Goal: Task Accomplishment & Management: Manage account settings

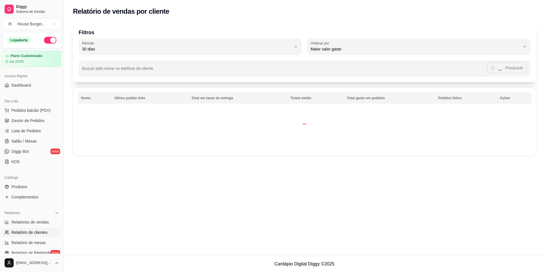
select select "30"
select select "HIGHEST_TOTAL_SPENT_WITH_ORDERS"
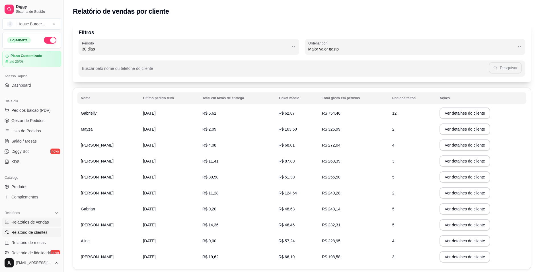
click at [25, 224] on span "Relatórios de vendas" at bounding box center [30, 222] width 38 height 6
select select "ALL"
select select "0"
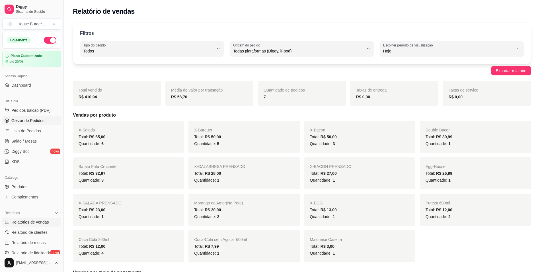
click at [17, 118] on span "Gestor de Pedidos" at bounding box center [27, 121] width 33 height 6
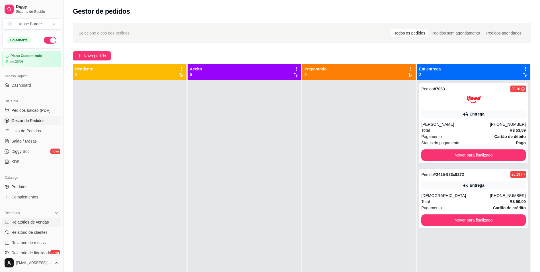
click at [29, 224] on span "Relatórios de vendas" at bounding box center [30, 222] width 38 height 6
select select "ALL"
select select "0"
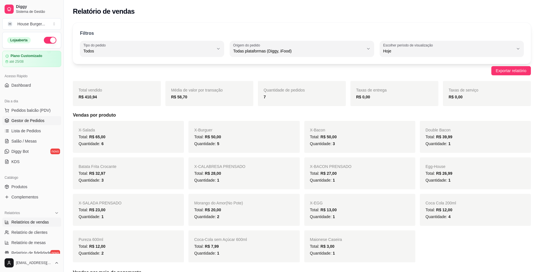
click at [27, 117] on link "Gestor de Pedidos" at bounding box center [31, 120] width 59 height 9
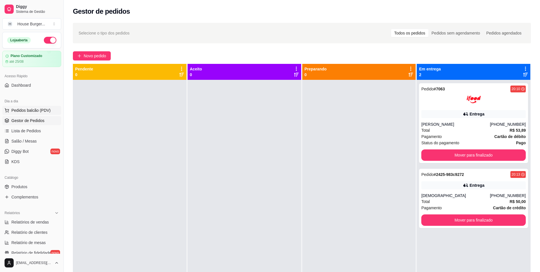
click at [47, 107] on span "Pedidos balcão (PDV)" at bounding box center [30, 110] width 39 height 6
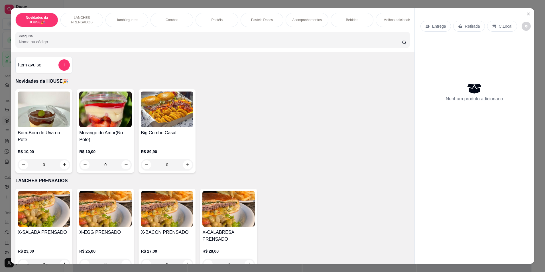
scroll to position [85, 0]
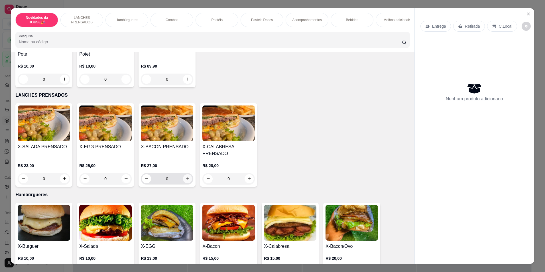
click at [187, 180] on icon "increase-product-quantity" at bounding box center [187, 178] width 3 height 3
type input "1"
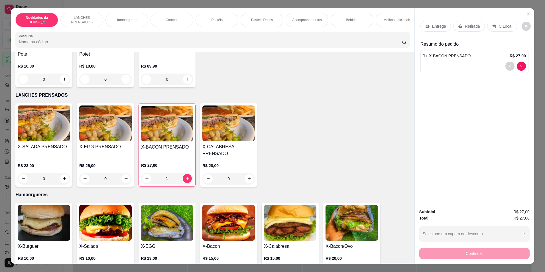
click at [364, 22] on div "Bebidas" at bounding box center [351, 20] width 43 height 14
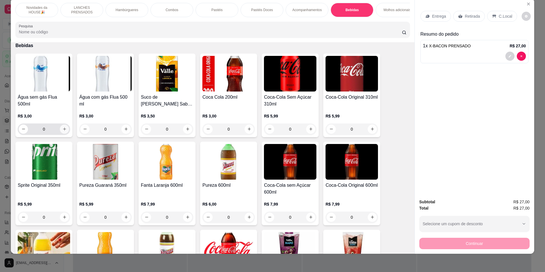
click at [63, 131] on icon "increase-product-quantity" at bounding box center [64, 129] width 4 height 4
type input "1"
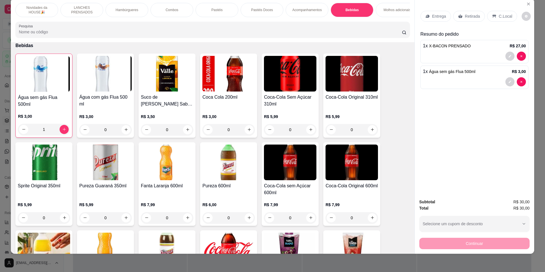
click at [470, 16] on p "Retirada" at bounding box center [472, 16] width 15 height 6
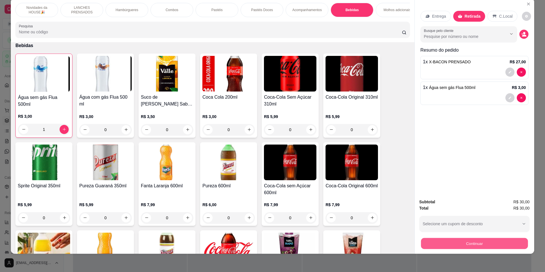
click at [454, 244] on button "Continuar" at bounding box center [474, 243] width 107 height 11
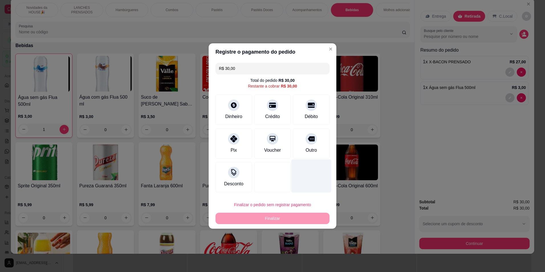
click at [309, 150] on div "Outro" at bounding box center [310, 150] width 11 height 7
type input "R$ 0,00"
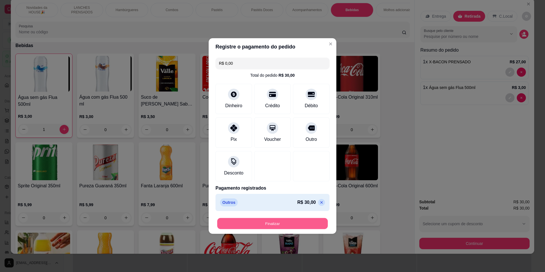
click at [296, 223] on button "Finalizar" at bounding box center [272, 223] width 111 height 11
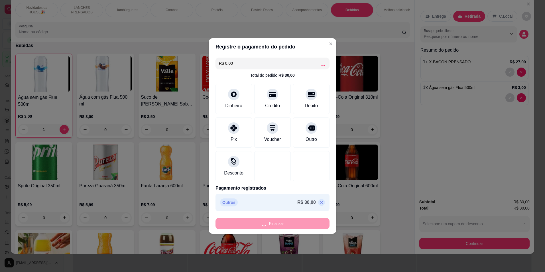
type input "0"
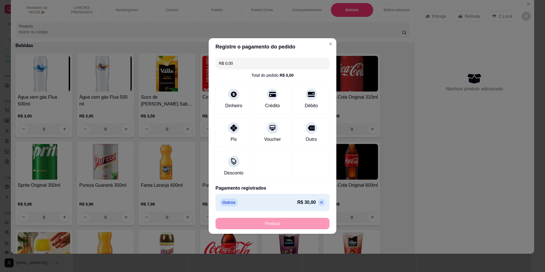
type input "-R$ 30,00"
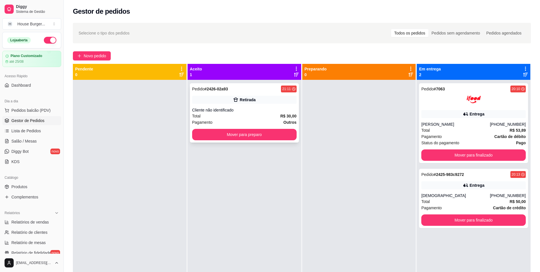
click at [225, 106] on div "Pedido # 2426-02a93 21:11 Retirada Cliente não identificado Total R$ 30,00 Paga…" at bounding box center [244, 112] width 109 height 59
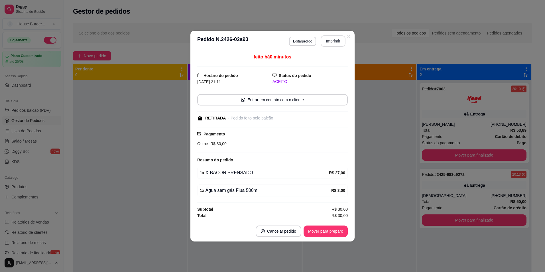
click at [333, 39] on button "Imprimir" at bounding box center [333, 40] width 25 height 11
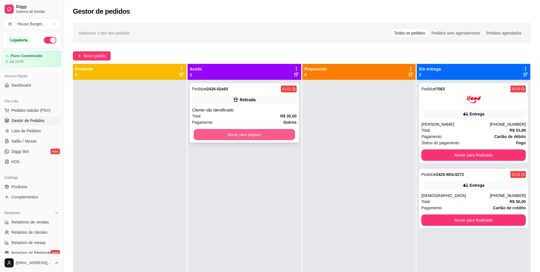
click at [232, 132] on button "Mover para preparo" at bounding box center [244, 134] width 101 height 11
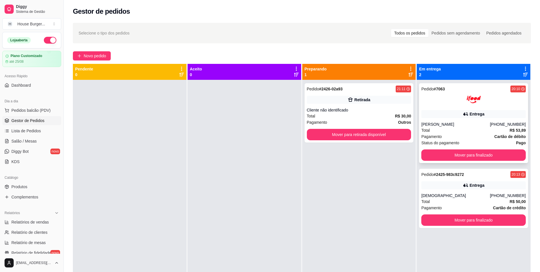
click at [462, 124] on div "[PERSON_NAME]" at bounding box center [456, 124] width 69 height 6
click at [333, 109] on div "Cliente não identificado" at bounding box center [359, 110] width 105 height 6
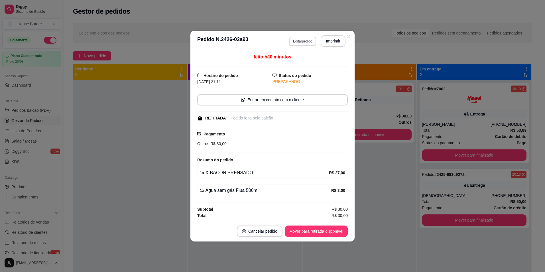
click at [305, 43] on button "Editar pedido" at bounding box center [302, 41] width 27 height 9
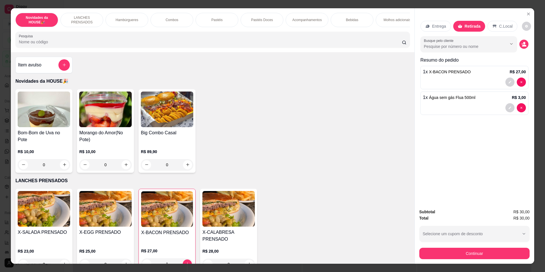
click at [346, 21] on p "Bebidas" at bounding box center [352, 20] width 12 height 5
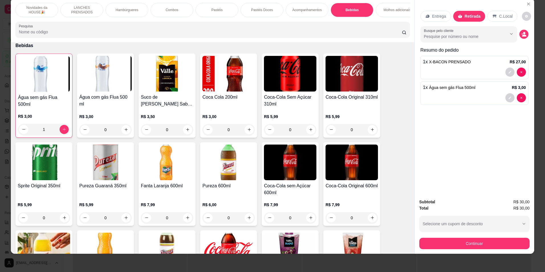
scroll to position [1075, 0]
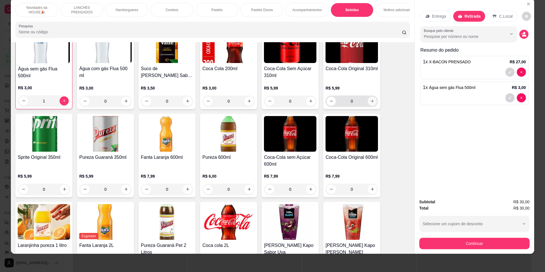
click at [372, 106] on button "increase-product-quantity" at bounding box center [372, 101] width 9 height 9
type input "1"
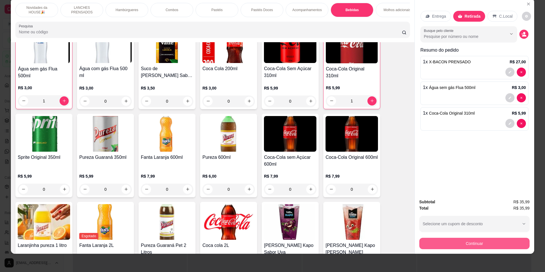
click at [485, 244] on button "Continuar" at bounding box center [474, 243] width 110 height 11
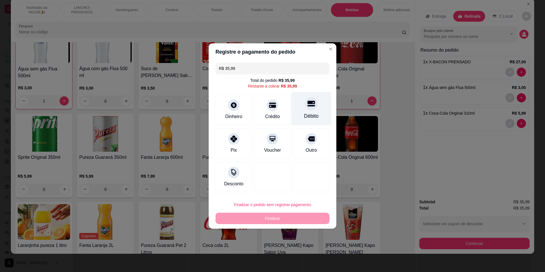
click at [299, 114] on div "Débito" at bounding box center [311, 108] width 40 height 33
type input "R$ 0,00"
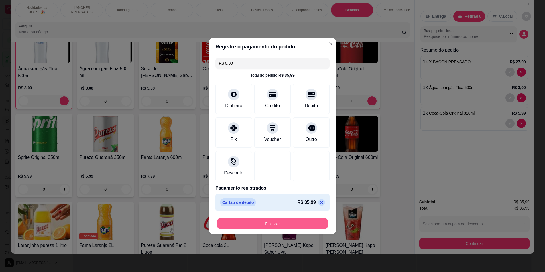
click at [278, 225] on button "Finalizar" at bounding box center [272, 223] width 111 height 11
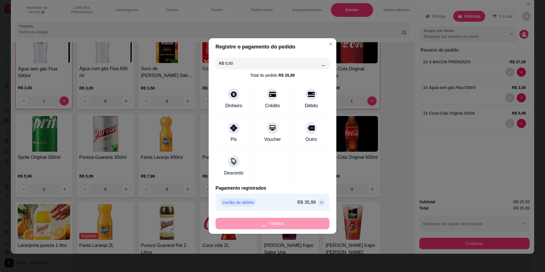
type input "0"
type input "-R$ 35,99"
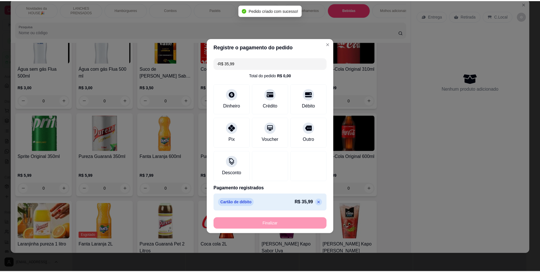
scroll to position [1075, 0]
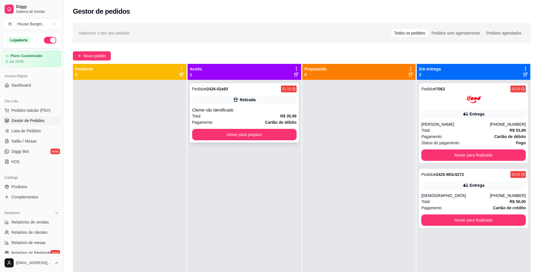
click at [277, 113] on div "Total R$ 35,99" at bounding box center [244, 116] width 105 height 6
click at [260, 132] on button "Mover para preparo" at bounding box center [244, 134] width 105 height 11
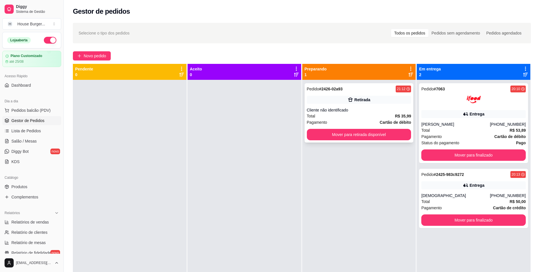
click at [332, 111] on div "Cliente não identificado" at bounding box center [359, 110] width 105 height 6
click at [467, 178] on div "Pedido # 2425-983c9272 20:13 Entrega [DEMOGRAPHIC_DATA] [PHONE_NUMBER] Total R$…" at bounding box center [473, 198] width 109 height 59
click at [368, 135] on button "Mover para retirada disponível" at bounding box center [359, 134] width 105 height 11
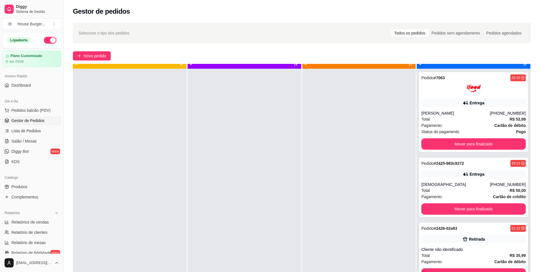
scroll to position [16, 0]
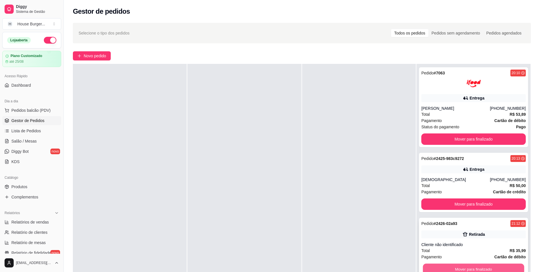
click at [459, 266] on button "Mover para finalizado" at bounding box center [473, 269] width 101 height 11
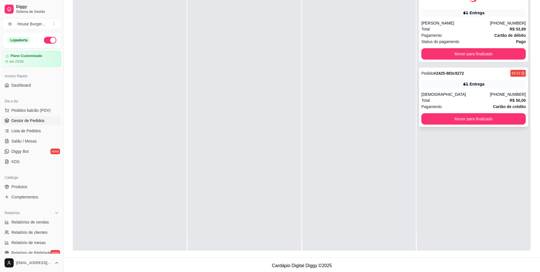
scroll to position [87, 0]
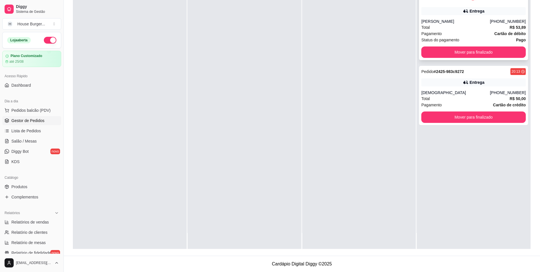
click at [449, 58] on div "Pedido # 7063 20:10 Entrega [PERSON_NAME] [PHONE_NUMBER] Total R$ 53,89 Pagamen…" at bounding box center [473, 20] width 109 height 80
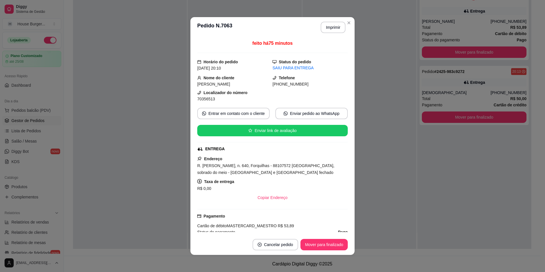
drag, startPoint x: 303, startPoint y: 69, endPoint x: 311, endPoint y: 69, distance: 8.8
click at [311, 69] on div "SAIU PARA ENTREGA" at bounding box center [309, 68] width 75 height 6
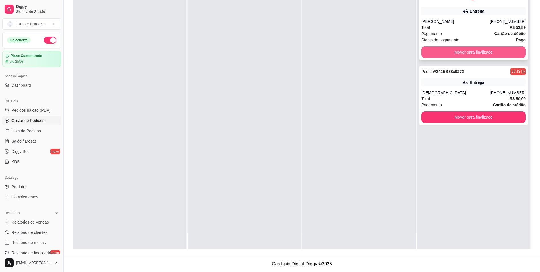
click at [450, 54] on button "Mover para finalizado" at bounding box center [474, 51] width 105 height 11
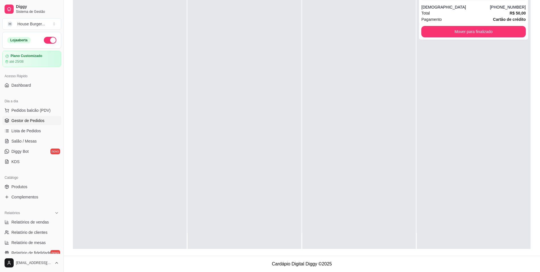
click at [450, 54] on div "Pedido # 2425-983c9272 20:13 Entrega [DEMOGRAPHIC_DATA] [PHONE_NUMBER] Total R$…" at bounding box center [474, 113] width 114 height 272
click at [456, 34] on button "Mover para finalizado" at bounding box center [474, 31] width 105 height 11
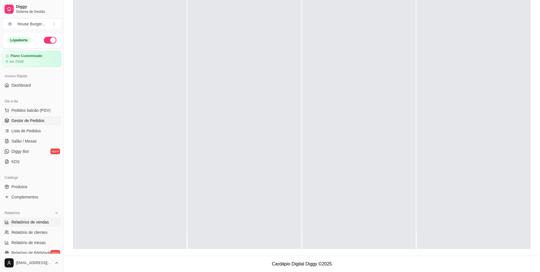
click at [35, 222] on span "Relatórios de vendas" at bounding box center [30, 222] width 38 height 6
select select "ALL"
select select "0"
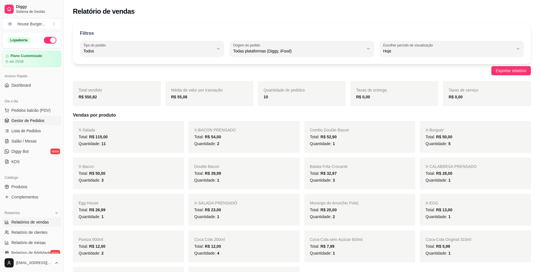
click at [33, 122] on span "Gestor de Pedidos" at bounding box center [27, 121] width 33 height 6
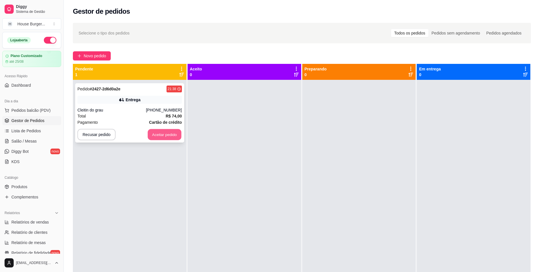
click at [170, 136] on button "Aceitar pedido" at bounding box center [165, 134] width 34 height 11
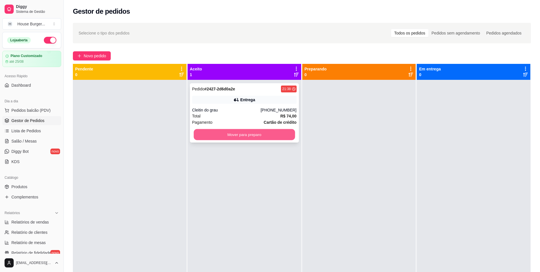
click at [213, 138] on button "Mover para preparo" at bounding box center [244, 134] width 101 height 11
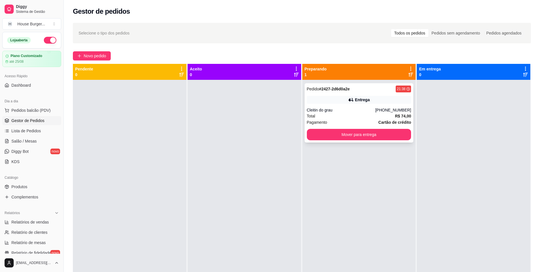
click at [382, 107] on div "[PHONE_NUMBER]" at bounding box center [393, 110] width 36 height 6
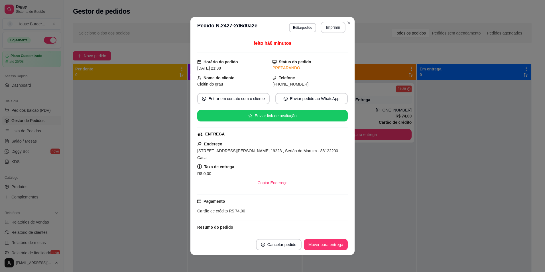
click at [327, 29] on button "Imprimir" at bounding box center [333, 27] width 25 height 11
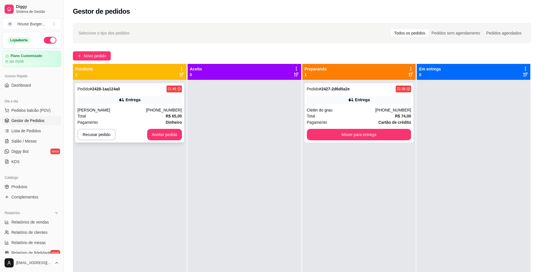
click at [145, 115] on div "Total R$ 65,00" at bounding box center [129, 116] width 105 height 6
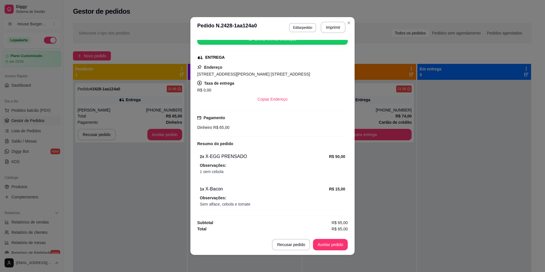
scroll to position [1, 0]
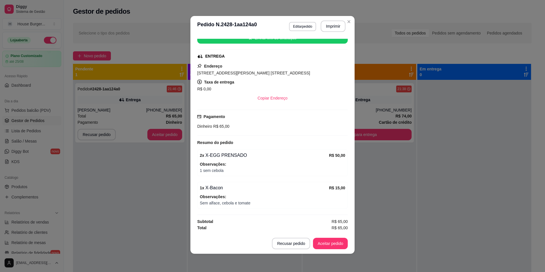
click at [192, 177] on div "feito há 0 minutos Horário do pedido [DATE] 21:46 Status do pedido ESPERANDO AC…" at bounding box center [272, 134] width 164 height 197
click at [336, 243] on button "Aceitar pedido" at bounding box center [330, 243] width 35 height 11
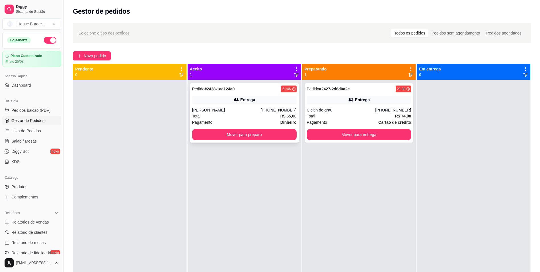
click at [228, 97] on div "Entrega" at bounding box center [244, 100] width 105 height 8
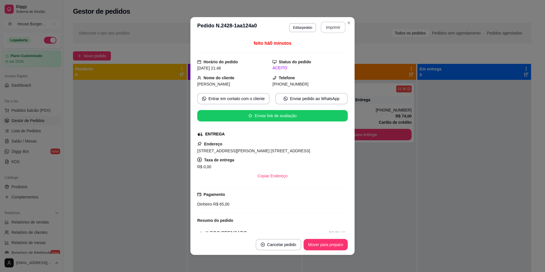
click at [324, 27] on button "Imprimir" at bounding box center [333, 27] width 25 height 11
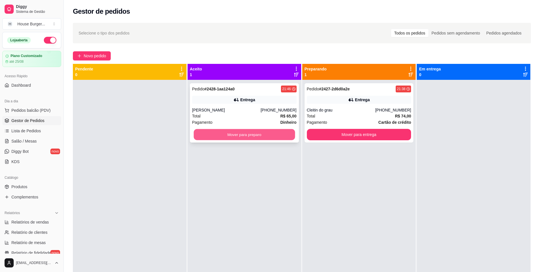
click at [258, 132] on button "Mover para preparo" at bounding box center [244, 134] width 101 height 11
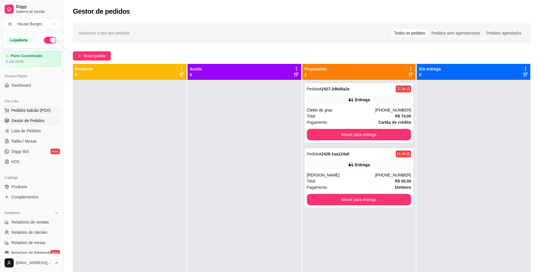
click at [32, 109] on span "Pedidos balcão (PDV)" at bounding box center [30, 110] width 39 height 6
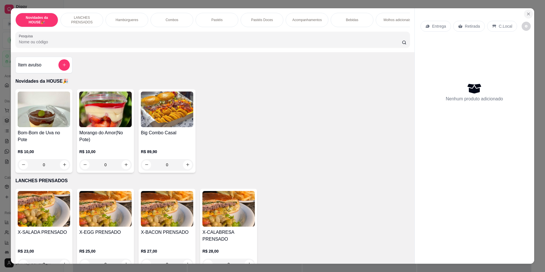
click at [527, 13] on icon "Close" at bounding box center [528, 14] width 5 height 5
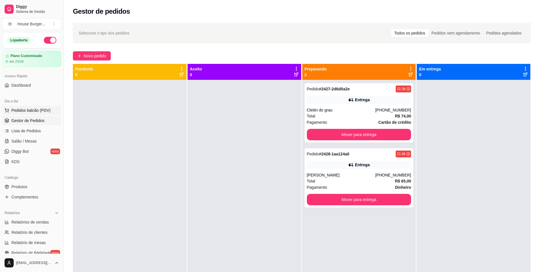
click at [27, 108] on span "Pedidos balcão (PDV)" at bounding box center [30, 110] width 39 height 6
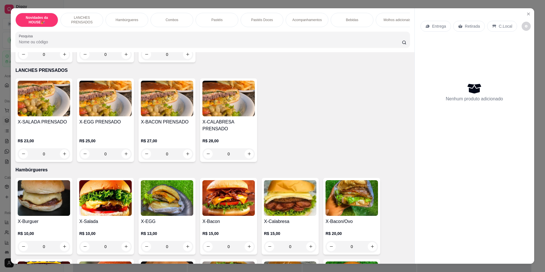
scroll to position [114, 0]
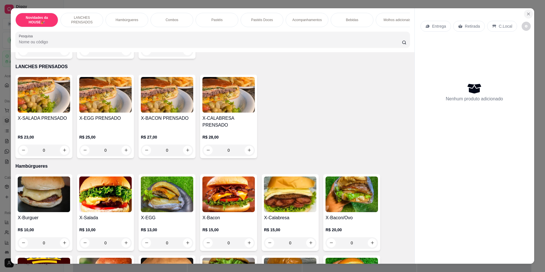
click at [526, 16] on icon "Close" at bounding box center [528, 14] width 5 height 5
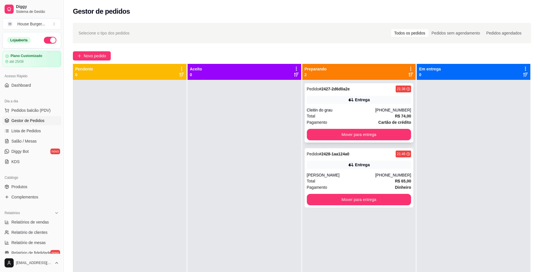
click at [359, 121] on div "Pagamento Cartão de crédito" at bounding box center [359, 122] width 105 height 6
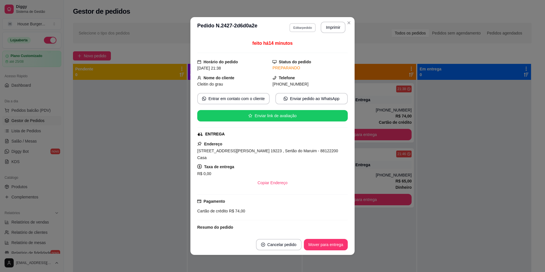
click at [306, 28] on button "Editar pedido" at bounding box center [302, 27] width 26 height 9
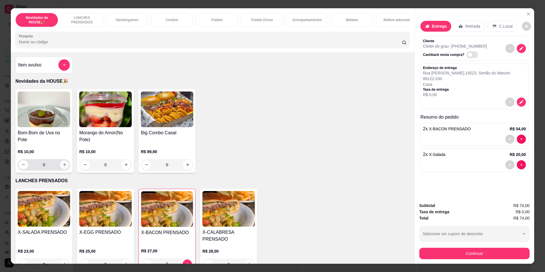
click at [63, 166] on icon "increase-product-quantity" at bounding box center [64, 164] width 3 height 3
type input "1"
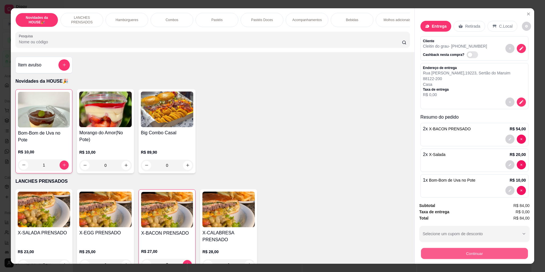
click at [452, 254] on button "Continuar" at bounding box center [474, 253] width 107 height 11
click at [527, 15] on icon "Close" at bounding box center [528, 14] width 2 height 2
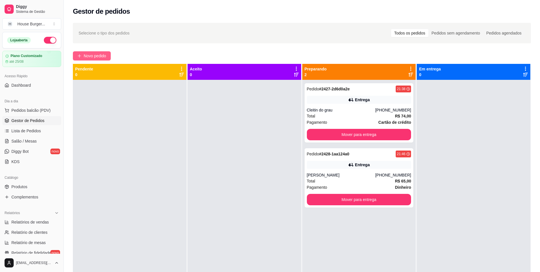
click at [84, 56] on span "Novo pedido" at bounding box center [95, 56] width 23 height 6
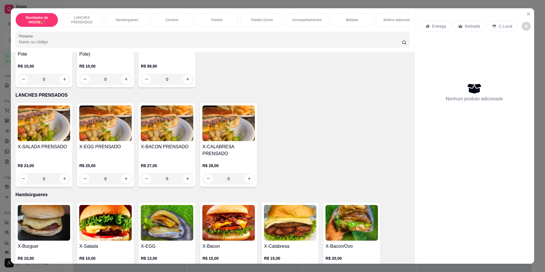
scroll to position [114, 0]
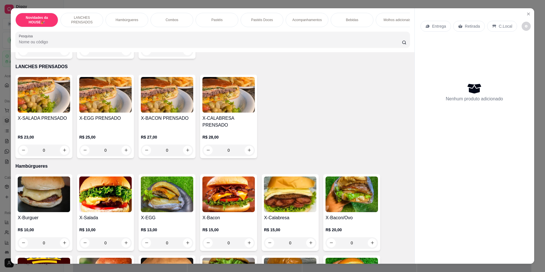
click at [123, 246] on div "0" at bounding box center [105, 242] width 52 height 11
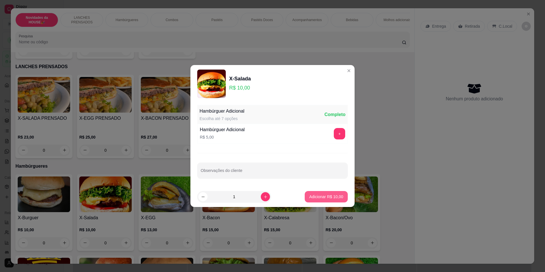
click at [321, 197] on p "Adicionar R$ 10,00" at bounding box center [326, 197] width 34 height 6
type input "1"
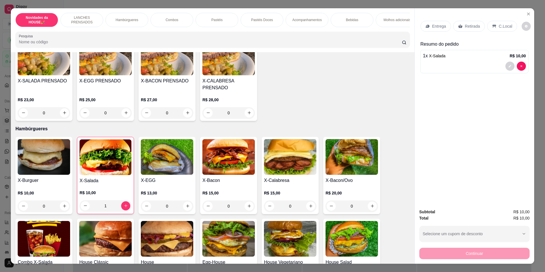
scroll to position [171, 0]
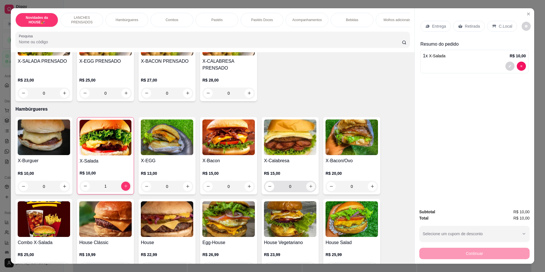
click at [309, 188] on icon "increase-product-quantity" at bounding box center [311, 186] width 4 height 4
type input "1"
click at [123, 187] on div "1" at bounding box center [105, 185] width 52 height 11
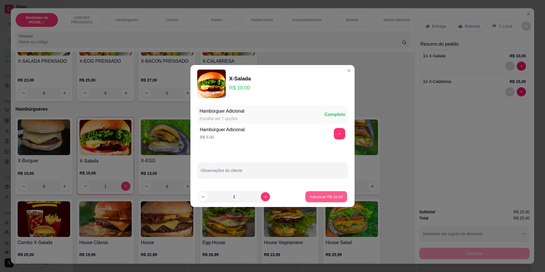
click at [315, 196] on p "Adicionar R$ 10,00" at bounding box center [326, 196] width 33 height 5
type input "2"
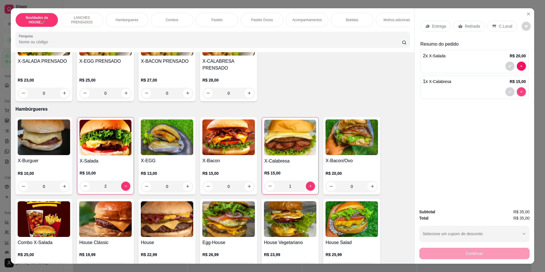
type input "0"
click at [248, 190] on div "0" at bounding box center [228, 186] width 52 height 11
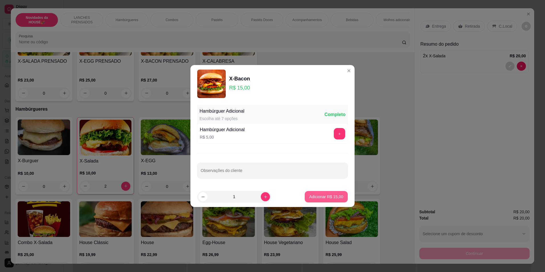
click at [320, 199] on p "Adicionar R$ 15,00" at bounding box center [326, 197] width 34 height 6
type input "1"
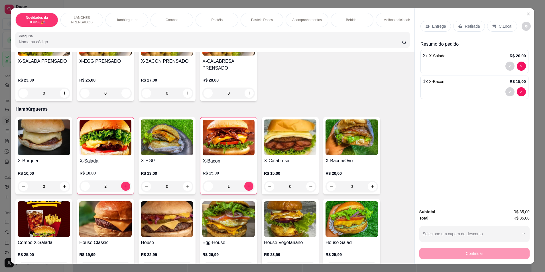
click at [465, 26] on p "Retirada" at bounding box center [472, 26] width 15 height 6
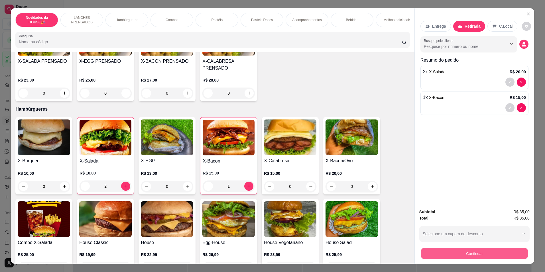
click at [439, 239] on div "Subtotal R$ 35,00 Total R$ 35,00 Selecione um cupom de desconto Selecione um cu…" at bounding box center [474, 234] width 110 height 50
click at [485, 253] on button "Continuar" at bounding box center [474, 253] width 110 height 11
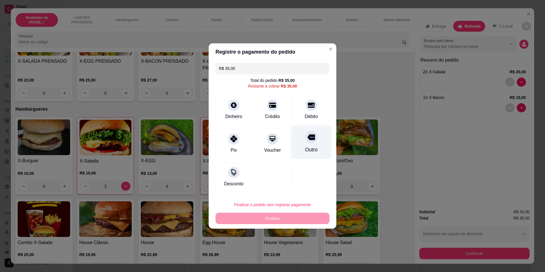
click at [313, 140] on div at bounding box center [311, 137] width 13 height 13
type input "R$ 0,00"
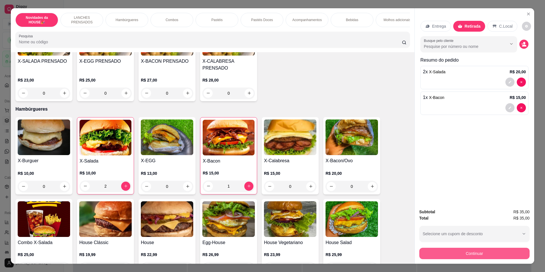
click at [464, 255] on button "Continuar" at bounding box center [474, 253] width 110 height 11
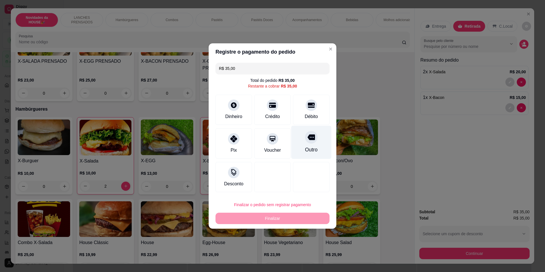
click at [309, 143] on div at bounding box center [311, 137] width 13 height 13
type input "R$ 0,00"
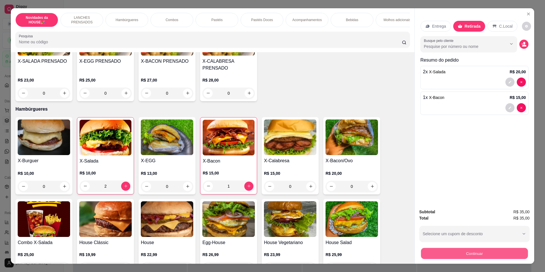
click at [486, 253] on button "Continuar" at bounding box center [474, 253] width 107 height 11
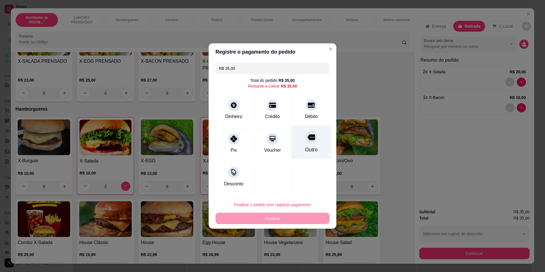
click at [313, 148] on div "Outro" at bounding box center [311, 149] width 13 height 7
type input "R$ 0,00"
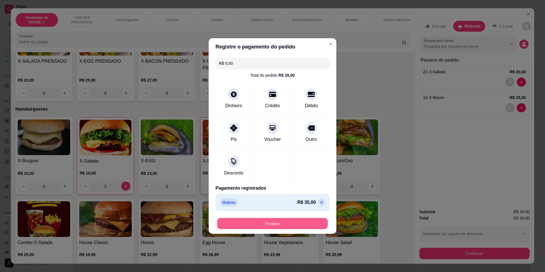
click at [289, 222] on button "Finalizar" at bounding box center [272, 223] width 111 height 11
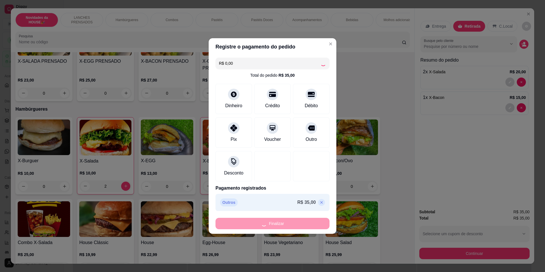
type input "0"
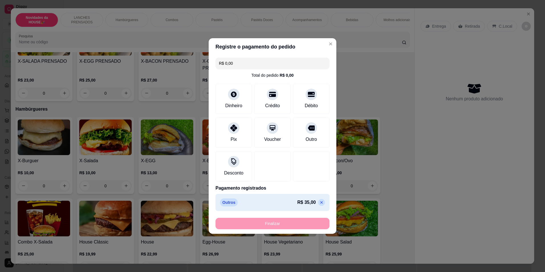
type input "-R$ 35,00"
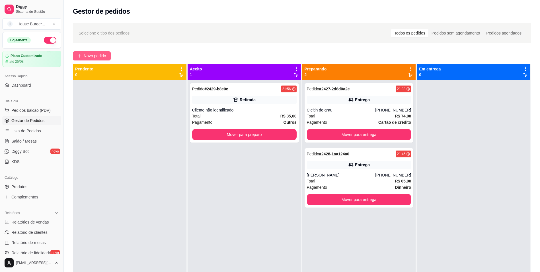
click at [94, 57] on span "Novo pedido" at bounding box center [95, 56] width 23 height 6
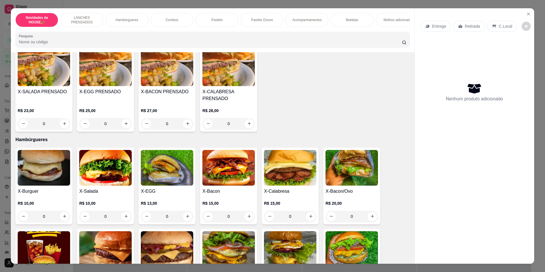
scroll to position [142, 0]
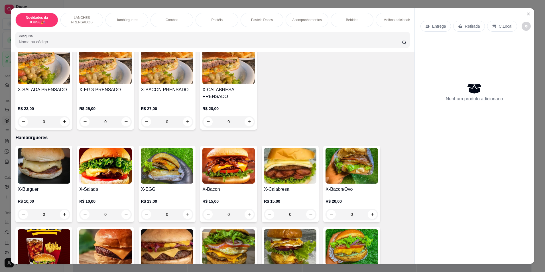
click at [61, 217] on div "0" at bounding box center [44, 214] width 52 height 11
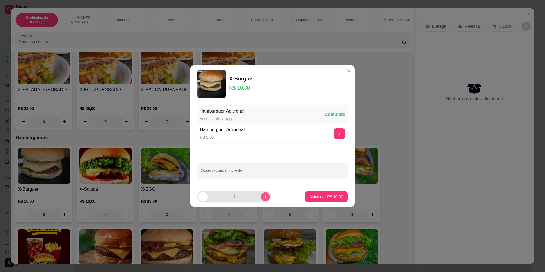
click at [263, 198] on icon "increase-product-quantity" at bounding box center [265, 197] width 4 height 4
type input "2"
click at [329, 197] on p "Adicionar R$ 20,00" at bounding box center [326, 197] width 34 height 6
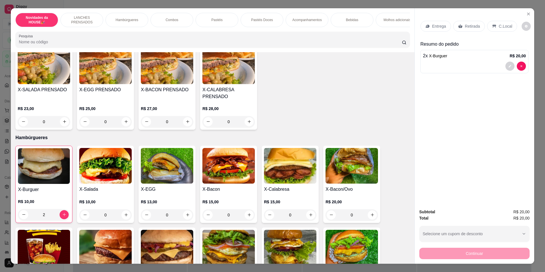
click at [497, 64] on div at bounding box center [474, 66] width 103 height 9
type input "0"
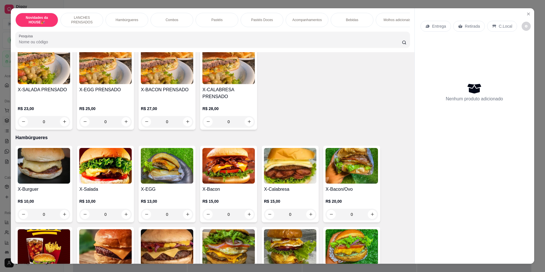
click at [186, 219] on div "0" at bounding box center [167, 214] width 52 height 11
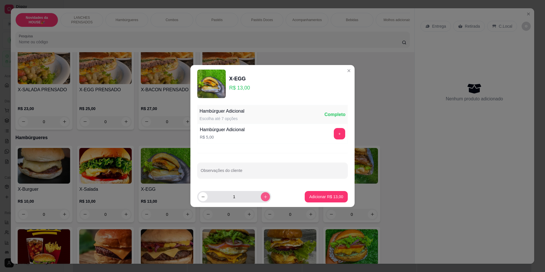
click at [263, 197] on icon "increase-product-quantity" at bounding box center [265, 197] width 4 height 4
type input "2"
click at [313, 197] on p "Adicionar R$ 26,00" at bounding box center [326, 197] width 34 height 6
type input "2"
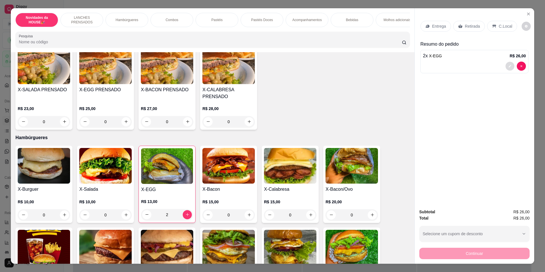
click at [508, 67] on icon "decrease-product-quantity" at bounding box center [509, 65] width 3 height 3
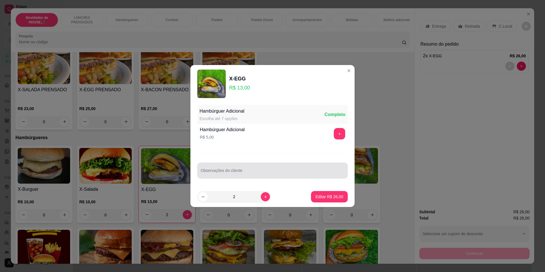
click at [229, 174] on input "Observações do cliente" at bounding box center [273, 173] width 144 height 6
type input "sem salada"
click at [316, 196] on p "Editar R$ 26,00" at bounding box center [329, 197] width 28 height 6
type input "0"
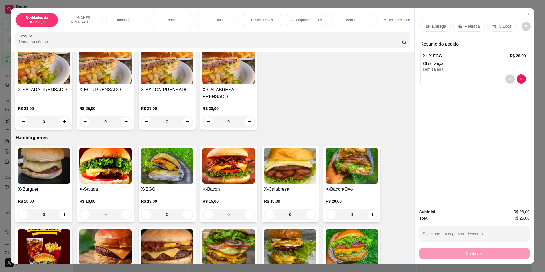
click at [469, 26] on p "Retirada" at bounding box center [472, 26] width 15 height 6
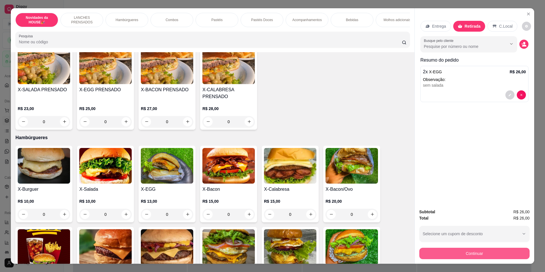
click at [468, 250] on button "Continuar" at bounding box center [474, 253] width 110 height 11
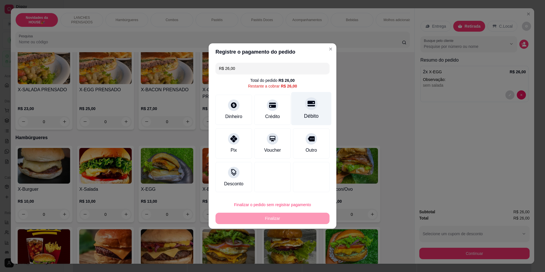
click at [307, 112] on div "Débito" at bounding box center [311, 108] width 40 height 33
type input "R$ 0,00"
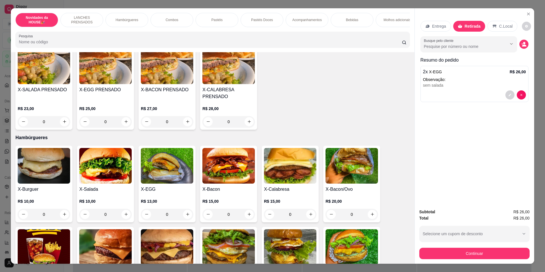
click at [346, 16] on div "Bebidas" at bounding box center [351, 20] width 43 height 14
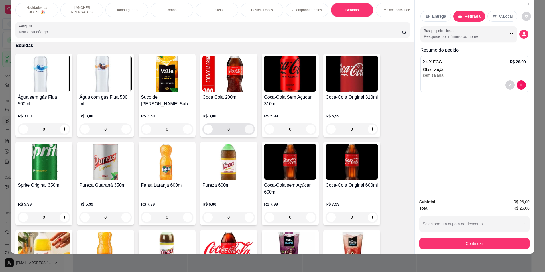
click at [248, 130] on icon "increase-product-quantity" at bounding box center [249, 129] width 3 height 3
click at [248, 131] on icon "increase-product-quantity" at bounding box center [249, 128] width 4 height 4
type input "2"
click at [508, 85] on icon "decrease-product-quantity" at bounding box center [509, 84] width 3 height 3
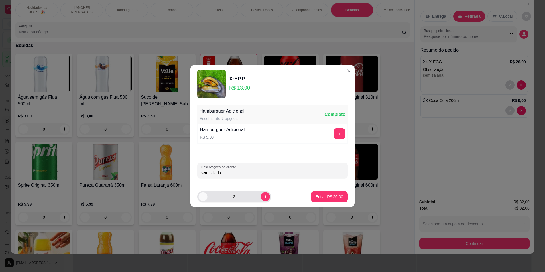
click at [200, 199] on button "decrease-product-quantity" at bounding box center [202, 196] width 9 height 9
type input "1"
click at [321, 195] on p "Editar R$ 13,00" at bounding box center [329, 197] width 28 height 6
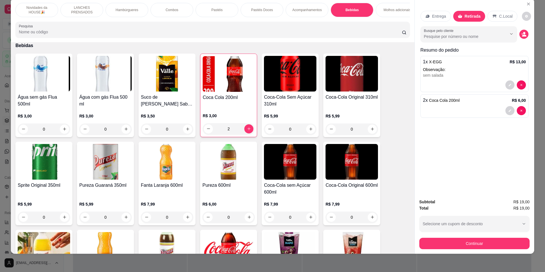
click at [218, 8] on p "Pastéis" at bounding box center [216, 10] width 11 height 5
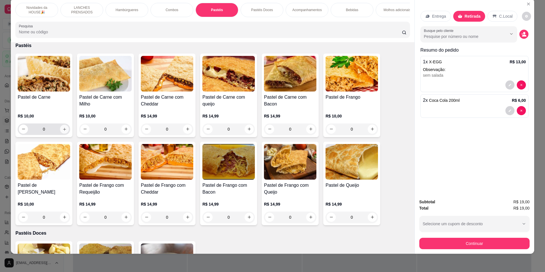
click at [62, 131] on icon "increase-product-quantity" at bounding box center [64, 129] width 4 height 4
type input "1"
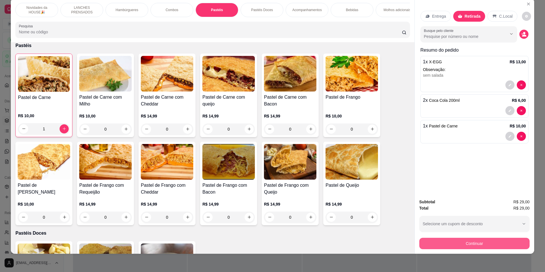
click at [477, 243] on button "Continuar" at bounding box center [474, 243] width 110 height 11
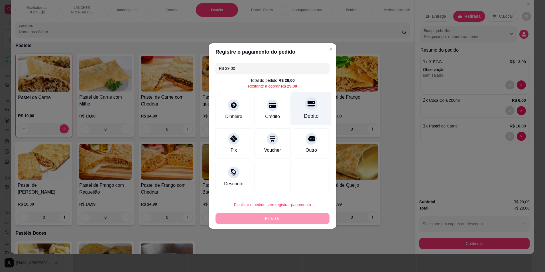
click at [306, 108] on div at bounding box center [311, 103] width 13 height 13
type input "R$ 0,00"
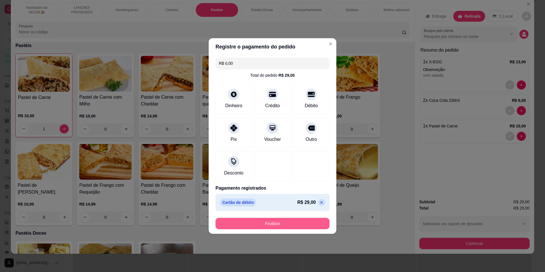
click at [257, 224] on button "Finalizar" at bounding box center [272, 223] width 114 height 11
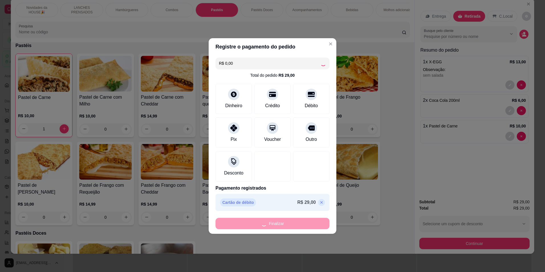
type input "0"
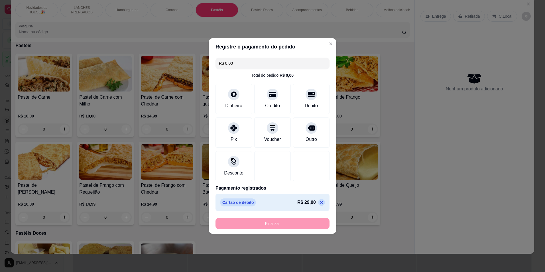
type input "-R$ 29,00"
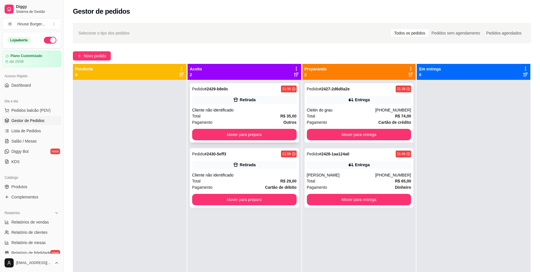
click at [269, 105] on div "Pedido # 2429-b8e0c 21:56 Retirada Cliente não identificado Total R$ 35,00 Paga…" at bounding box center [244, 112] width 109 height 59
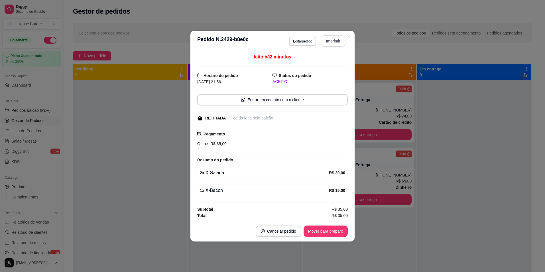
click at [332, 44] on button "Imprimir" at bounding box center [333, 40] width 25 height 11
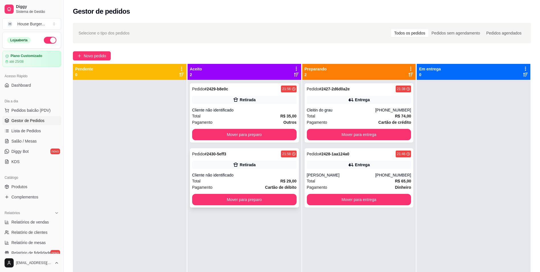
click at [237, 167] on icon at bounding box center [236, 165] width 6 height 6
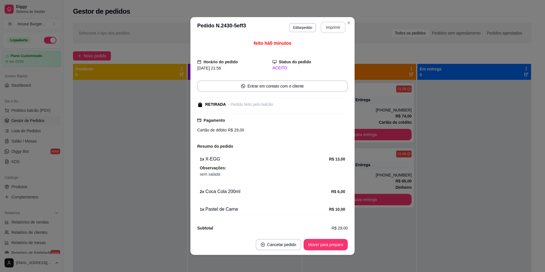
click at [321, 27] on button "Imprimir" at bounding box center [333, 27] width 25 height 11
click at [273, 170] on span "Observações:" at bounding box center [272, 168] width 145 height 6
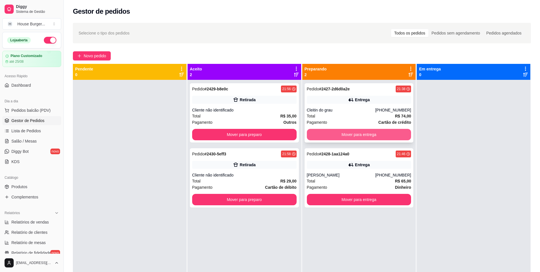
click at [360, 137] on button "Mover para entrega" at bounding box center [359, 134] width 105 height 11
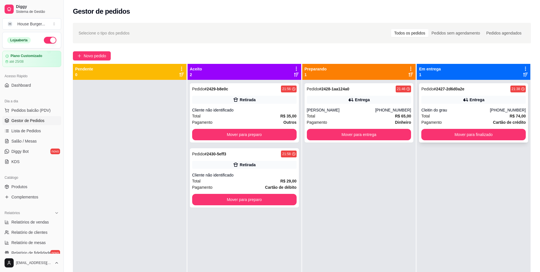
click at [440, 108] on div "Cleitin do grau" at bounding box center [456, 110] width 69 height 6
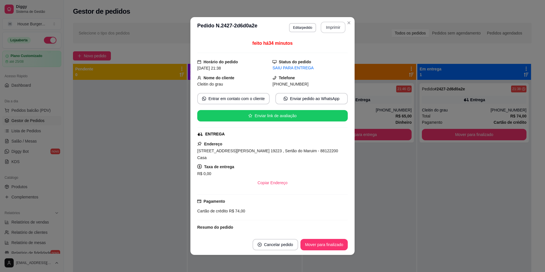
click at [331, 28] on button "Imprimir" at bounding box center [333, 27] width 25 height 11
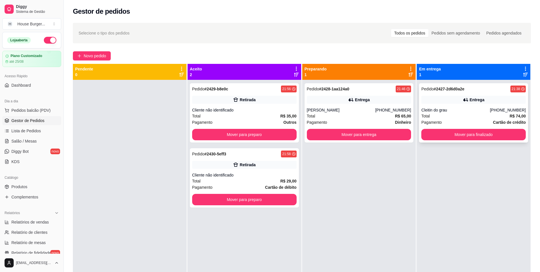
click at [441, 107] on div "Cleitin do grau" at bounding box center [456, 110] width 69 height 6
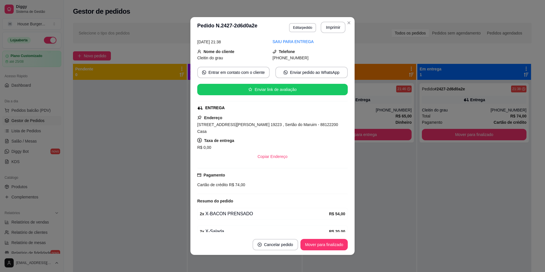
scroll to position [47, 0]
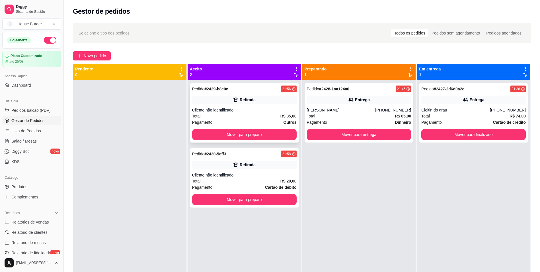
click at [253, 125] on div "Pagamento Outros" at bounding box center [244, 122] width 105 height 6
click at [385, 137] on button "Mover para entrega" at bounding box center [359, 134] width 101 height 11
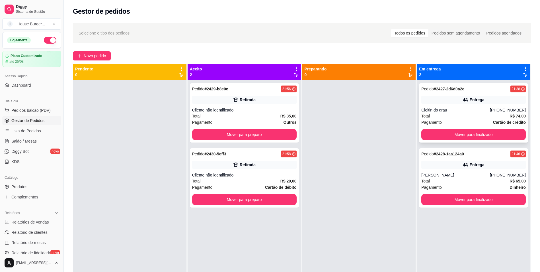
click at [448, 118] on div "Total R$ 74,00" at bounding box center [474, 116] width 105 height 6
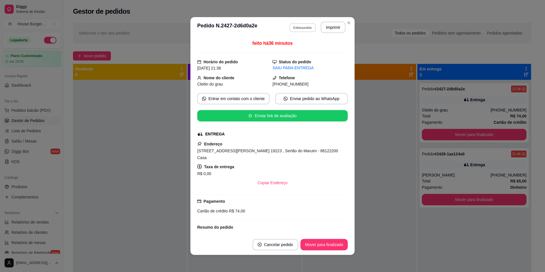
click at [294, 27] on button "Editar pedido" at bounding box center [302, 27] width 26 height 9
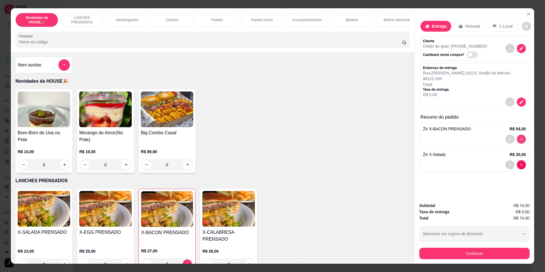
type input "0"
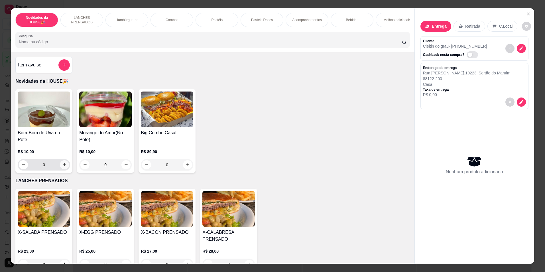
click at [64, 167] on icon "increase-product-quantity" at bounding box center [64, 164] width 4 height 4
type input "1"
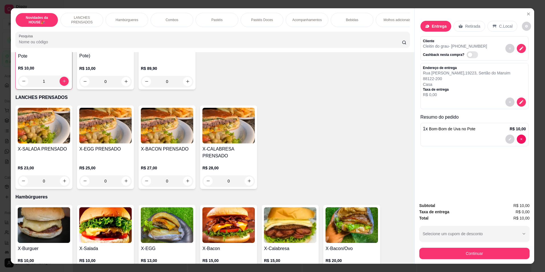
scroll to position [85, 0]
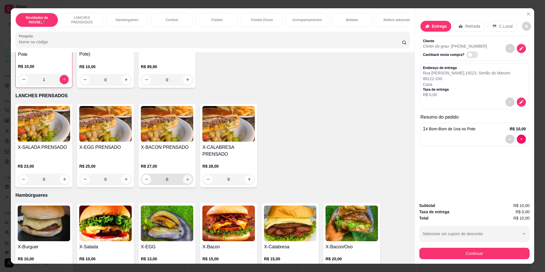
click at [186, 181] on icon "increase-product-quantity" at bounding box center [187, 179] width 4 height 4
click at [185, 181] on icon "increase-product-quantity" at bounding box center [187, 179] width 4 height 4
type input "2"
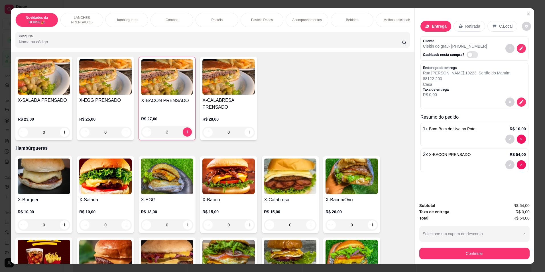
scroll to position [142, 0]
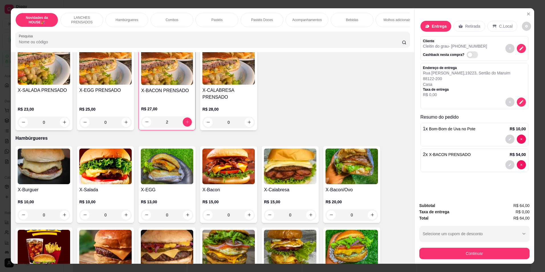
click at [124, 216] on div "0" at bounding box center [105, 214] width 52 height 11
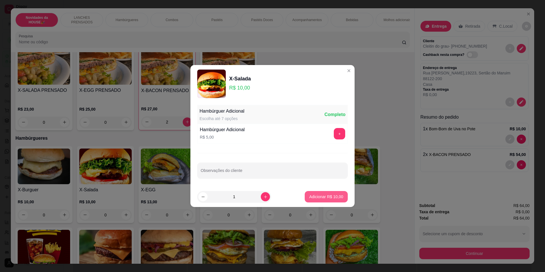
click at [325, 195] on p "Adicionar R$ 10,00" at bounding box center [326, 197] width 34 height 6
type input "1"
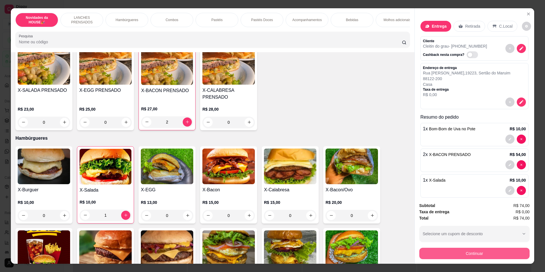
click at [454, 250] on button "Continuar" at bounding box center [474, 253] width 110 height 11
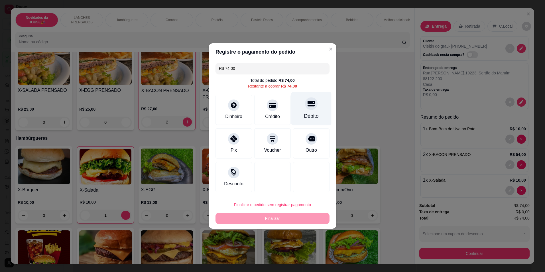
click at [310, 113] on div "Débito" at bounding box center [311, 115] width 15 height 7
type input "R$ 0,00"
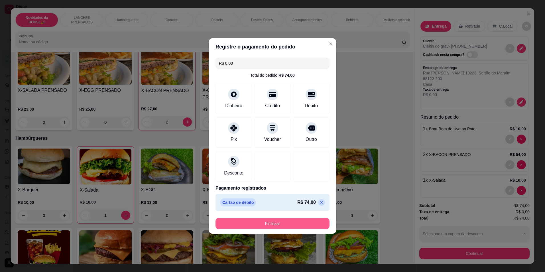
click at [246, 223] on button "Finalizar" at bounding box center [272, 223] width 114 height 11
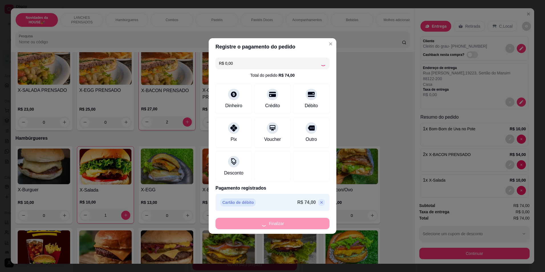
type input "0"
type input "-R$ 74,00"
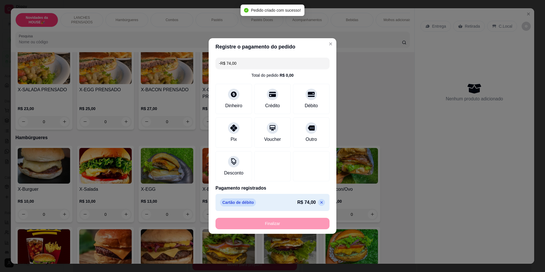
scroll to position [142, 0]
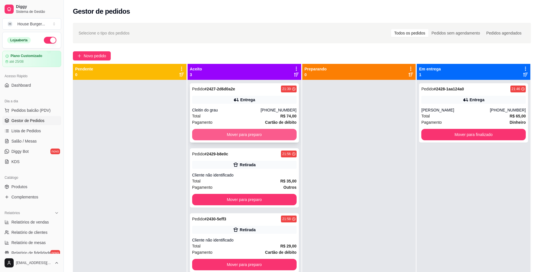
click at [241, 131] on button "Mover para preparo" at bounding box center [244, 134] width 105 height 11
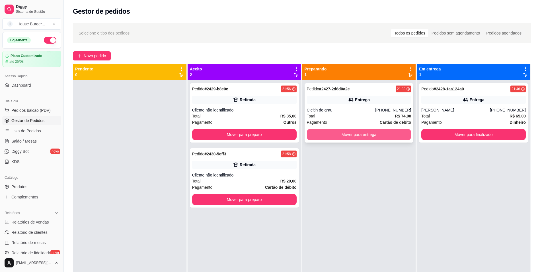
click at [344, 132] on button "Mover para entrega" at bounding box center [359, 134] width 105 height 11
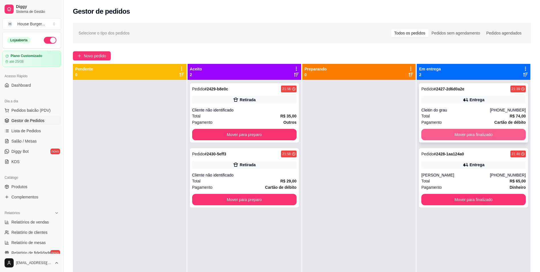
click at [456, 132] on button "Mover para finalizado" at bounding box center [474, 134] width 105 height 11
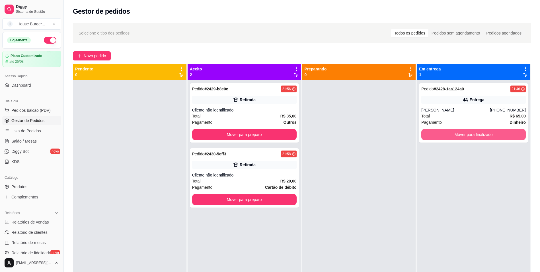
click at [456, 132] on button "Mover para finalizado" at bounding box center [474, 134] width 105 height 11
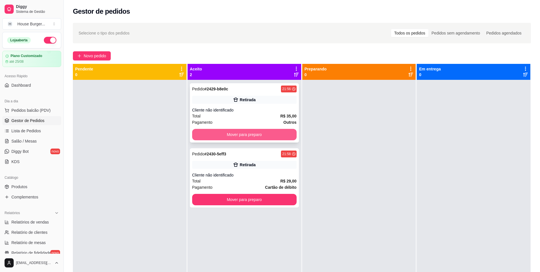
click at [268, 132] on button "Mover para preparo" at bounding box center [244, 134] width 105 height 11
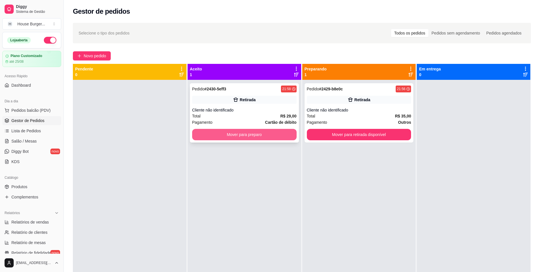
click at [250, 132] on button "Mover para preparo" at bounding box center [244, 134] width 105 height 11
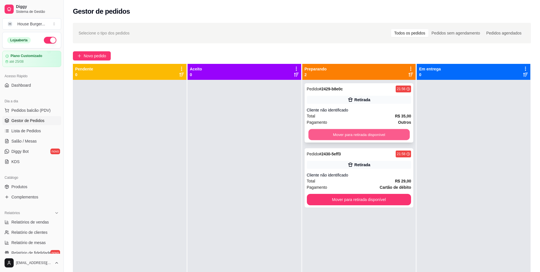
click at [360, 132] on button "Mover para retirada disponível" at bounding box center [359, 134] width 101 height 11
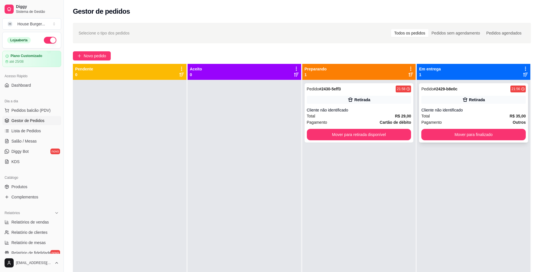
click at [447, 116] on div "Total R$ 35,00" at bounding box center [474, 116] width 105 height 6
click at [380, 115] on div "Total R$ 29,00" at bounding box center [359, 116] width 105 height 6
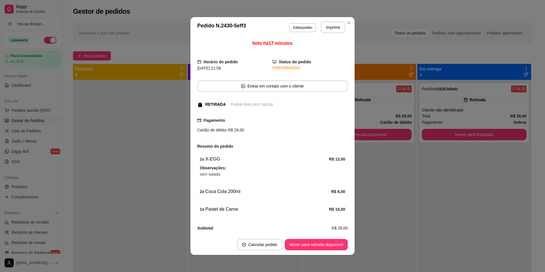
scroll to position [5, 0]
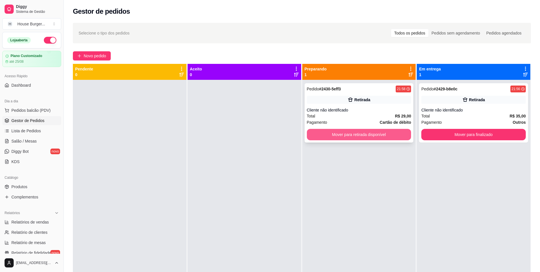
click at [378, 134] on button "Mover para retirada disponível" at bounding box center [359, 134] width 105 height 11
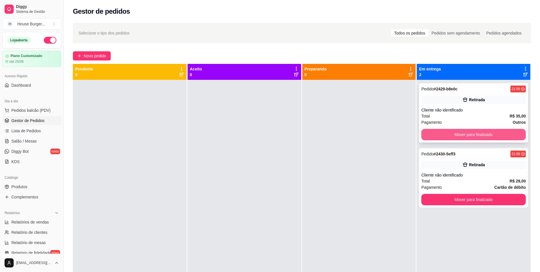
click at [454, 132] on button "Mover para finalizado" at bounding box center [474, 134] width 105 height 11
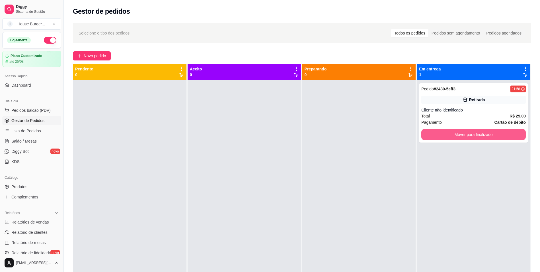
click at [453, 132] on button "Mover para finalizado" at bounding box center [474, 134] width 105 height 11
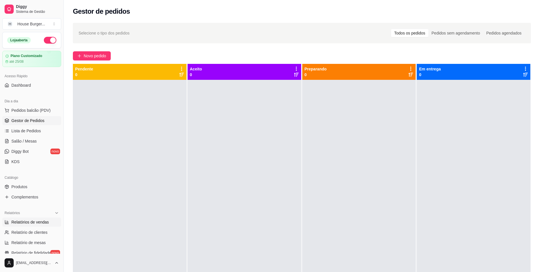
click at [17, 224] on span "Relatórios de vendas" at bounding box center [30, 222] width 38 height 6
select select "ALL"
select select "0"
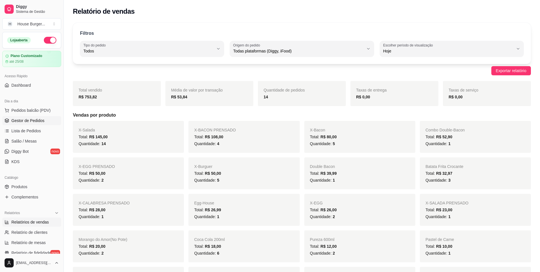
click at [30, 123] on span "Gestor de Pedidos" at bounding box center [27, 121] width 33 height 6
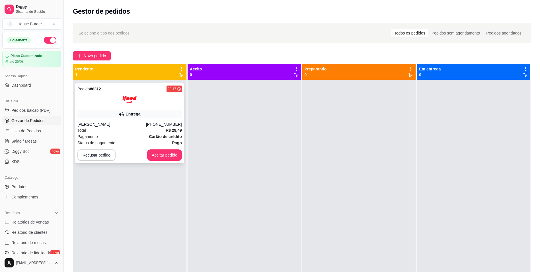
click at [118, 126] on div "[PERSON_NAME]" at bounding box center [111, 124] width 69 height 6
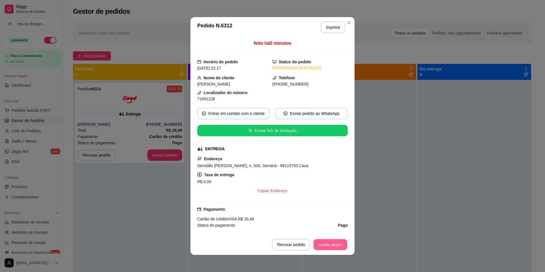
click at [324, 243] on button "Aceitar pedido" at bounding box center [330, 244] width 34 height 11
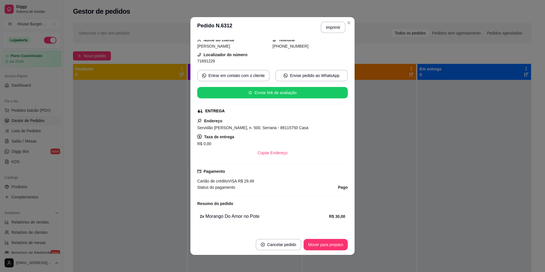
scroll to position [106, 0]
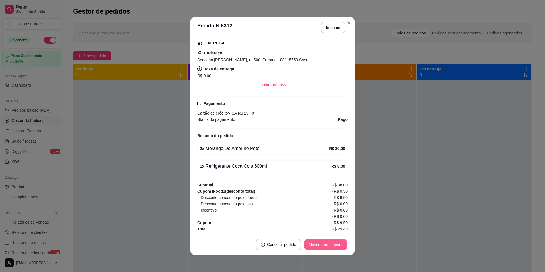
click at [336, 246] on button "Mover para preparo" at bounding box center [325, 244] width 43 height 11
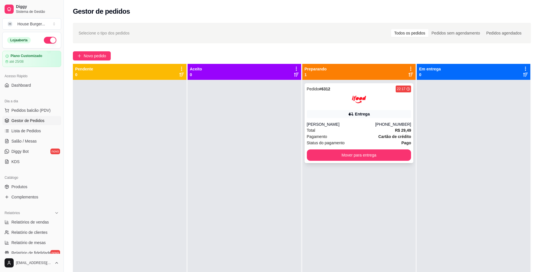
click at [364, 112] on div "Entrega" at bounding box center [362, 114] width 15 height 6
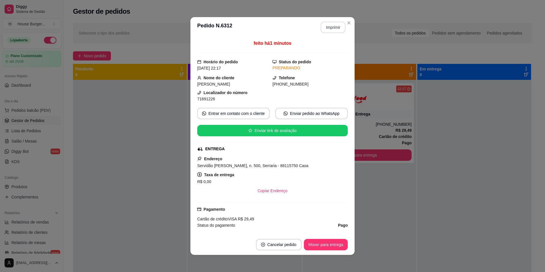
click at [327, 25] on button "Imprimir" at bounding box center [333, 27] width 25 height 11
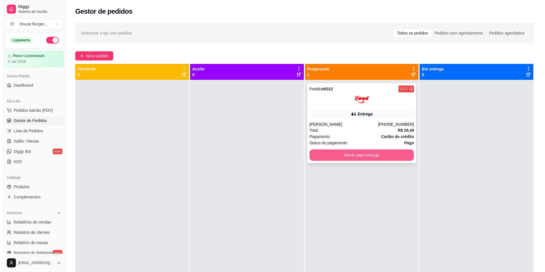
scroll to position [87, 0]
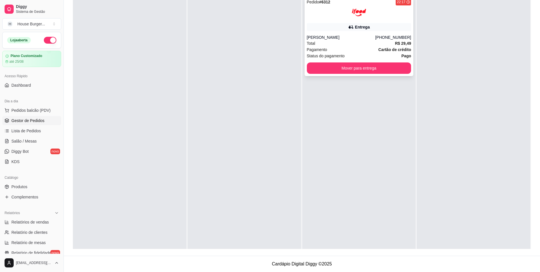
click at [341, 41] on div "Total R$ 29,49" at bounding box center [359, 43] width 105 height 6
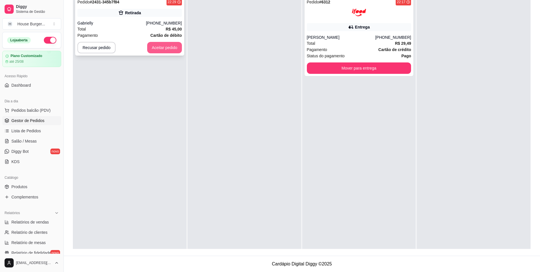
click at [162, 52] on button "Aceitar pedido" at bounding box center [164, 47] width 35 height 11
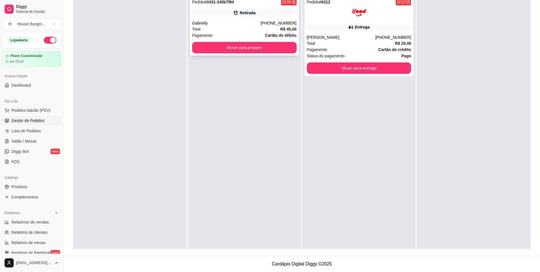
click at [231, 28] on div "Total R$ 45,00" at bounding box center [244, 29] width 105 height 6
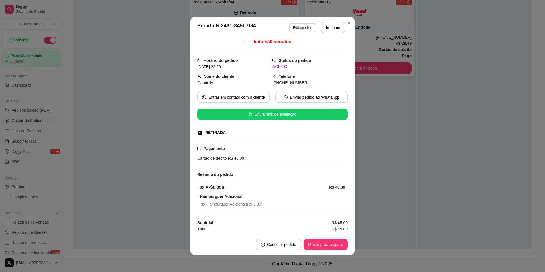
scroll to position [1, 0]
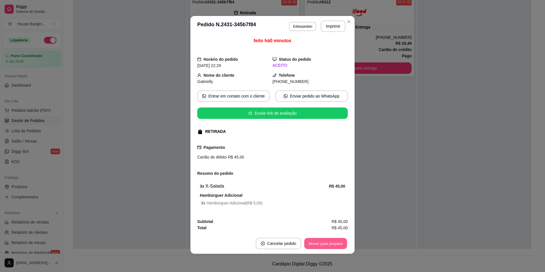
click at [319, 240] on button "Mover para preparo" at bounding box center [325, 243] width 43 height 11
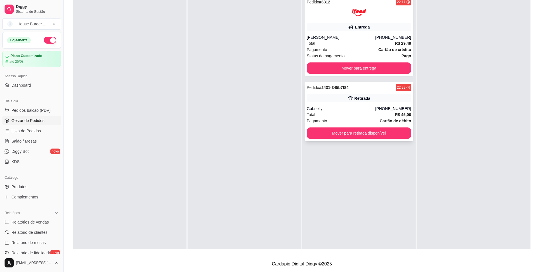
click at [382, 122] on strong "Cartão de débito" at bounding box center [395, 121] width 31 height 5
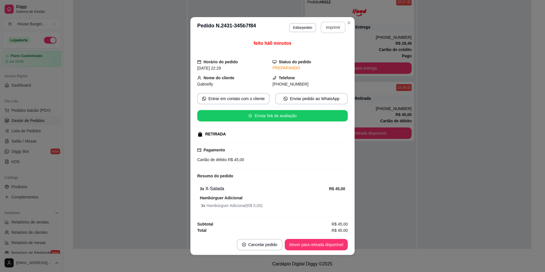
click at [332, 27] on button "Imprimir" at bounding box center [333, 27] width 25 height 11
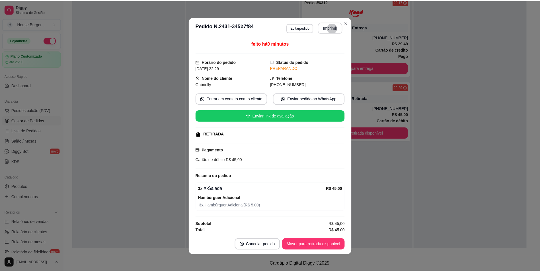
scroll to position [0, 0]
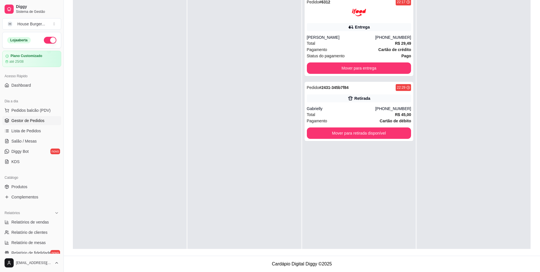
drag, startPoint x: 390, startPoint y: 72, endPoint x: 511, endPoint y: -21, distance: 152.7
click at [511, 0] on html "Diggy Sistema de Gestão H House Burger ... Loja aberta Plano Customizado até 25…" at bounding box center [270, 49] width 540 height 272
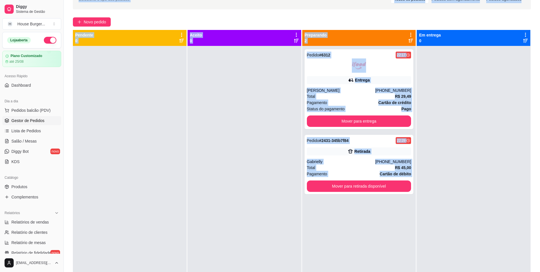
click at [235, 133] on div at bounding box center [245, 182] width 114 height 272
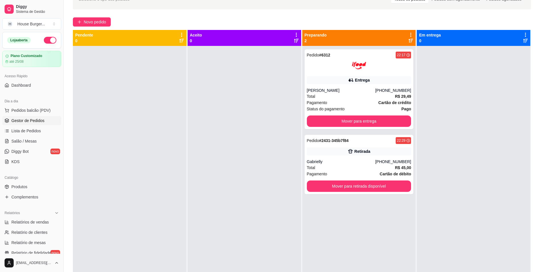
click at [200, 132] on div at bounding box center [245, 182] width 114 height 272
click at [375, 158] on div "Pedido # 2431-345b7f84 22:29 Retirada Gabrielly [PHONE_NUMBER] Total R$ 45,00 P…" at bounding box center [359, 164] width 109 height 59
click at [348, 187] on button "Mover para retirada disponível" at bounding box center [359, 186] width 101 height 11
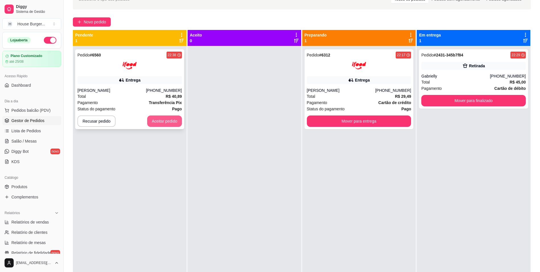
click at [175, 123] on button "Aceitar pedido" at bounding box center [164, 120] width 35 height 11
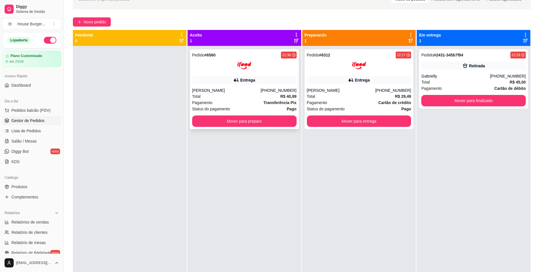
click at [244, 87] on div "Pedido # 6560 22:38 Entrega [PERSON_NAME] [PHONE_NUMBER] Total R$ 40,89 Pagamen…" at bounding box center [244, 89] width 109 height 80
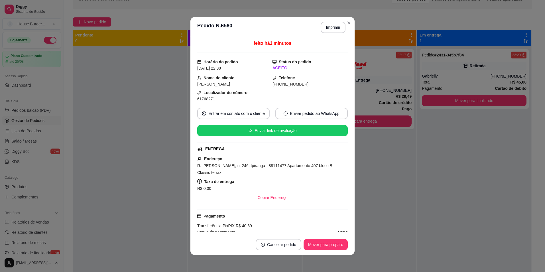
scroll to position [75, 0]
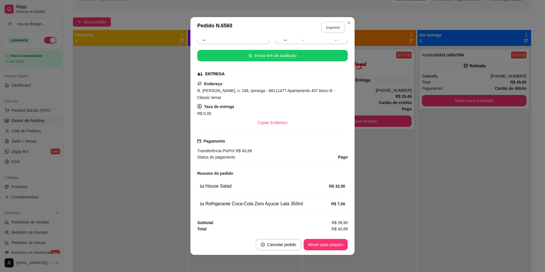
click at [336, 29] on button "Imprimir" at bounding box center [333, 27] width 24 height 11
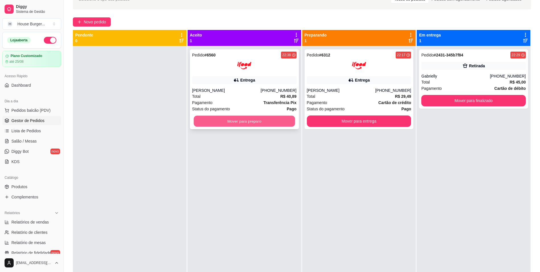
click at [266, 119] on button "Mover para preparo" at bounding box center [244, 121] width 101 height 11
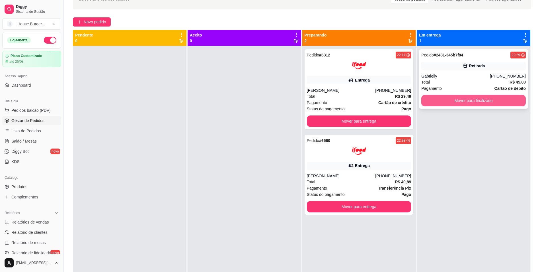
click at [451, 101] on button "Mover para finalizado" at bounding box center [474, 100] width 105 height 11
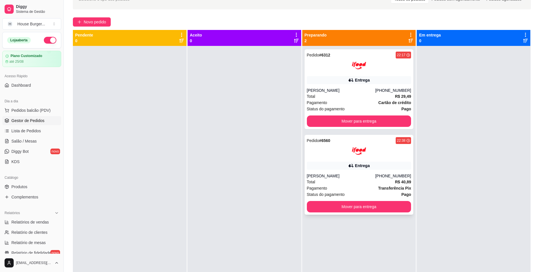
click at [347, 151] on div at bounding box center [359, 151] width 105 height 14
click at [371, 118] on button "Mover para entrega" at bounding box center [359, 120] width 105 height 11
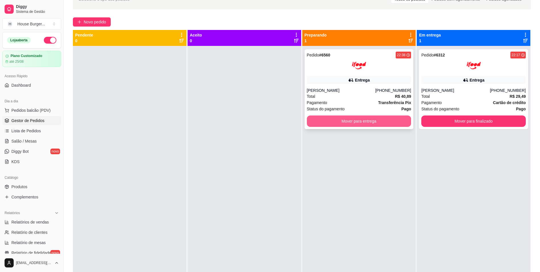
click at [362, 120] on button "Mover para entrega" at bounding box center [359, 120] width 105 height 11
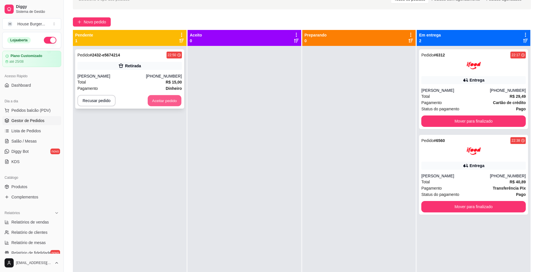
click at [153, 100] on button "Aceitar pedido" at bounding box center [165, 100] width 34 height 11
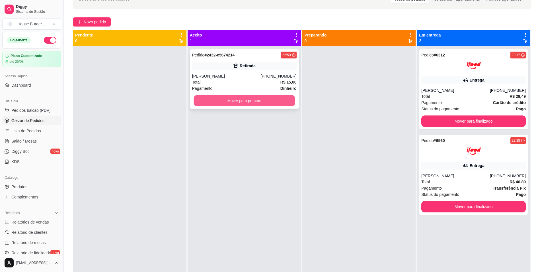
click at [284, 103] on button "Mover para preparo" at bounding box center [244, 100] width 101 height 11
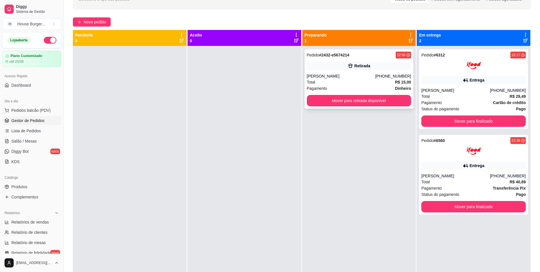
click at [342, 69] on div "Retirada" at bounding box center [359, 66] width 105 height 8
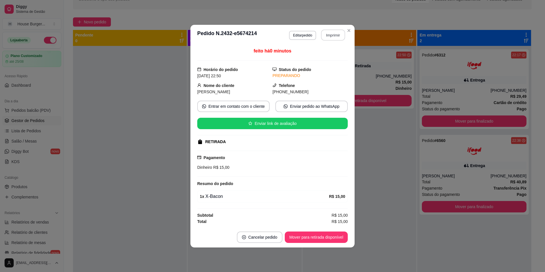
click at [330, 34] on button "Imprimir" at bounding box center [333, 34] width 24 height 11
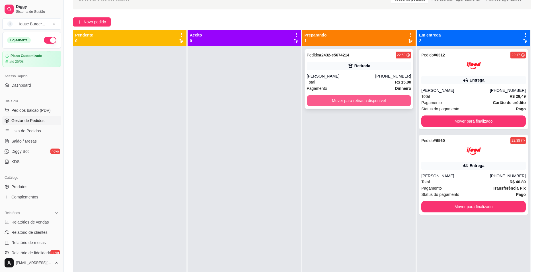
click at [400, 103] on button "Mover para retirada disponível" at bounding box center [359, 100] width 105 height 11
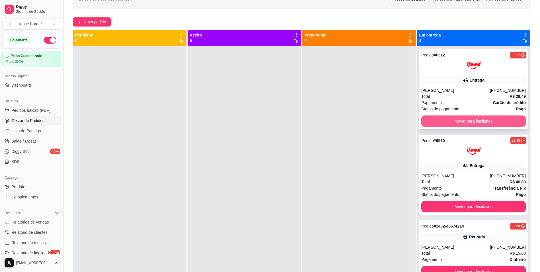
click at [432, 119] on button "Mover para finalizado" at bounding box center [474, 120] width 105 height 11
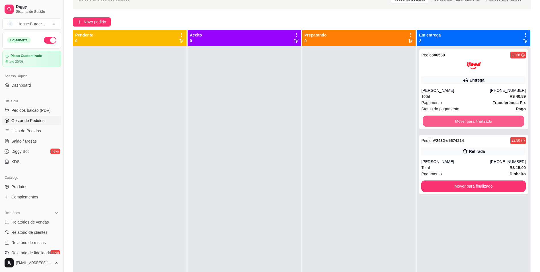
click at [432, 119] on button "Mover para finalizado" at bounding box center [473, 121] width 101 height 11
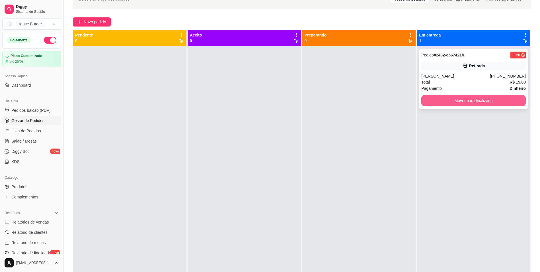
click at [433, 98] on button "Mover para finalizado" at bounding box center [474, 100] width 105 height 11
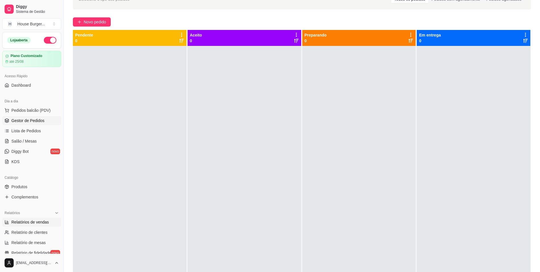
click at [33, 224] on span "Relatórios de vendas" at bounding box center [30, 222] width 38 height 6
select select "ALL"
select select "0"
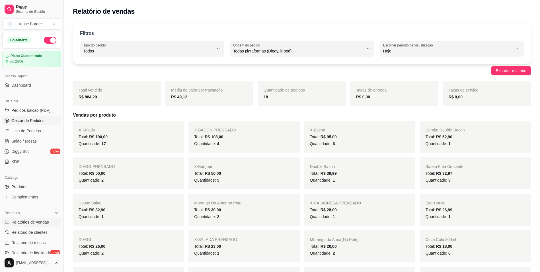
click at [25, 118] on span "Gestor de Pedidos" at bounding box center [27, 121] width 33 height 6
